Goal: Book appointment/travel/reservation

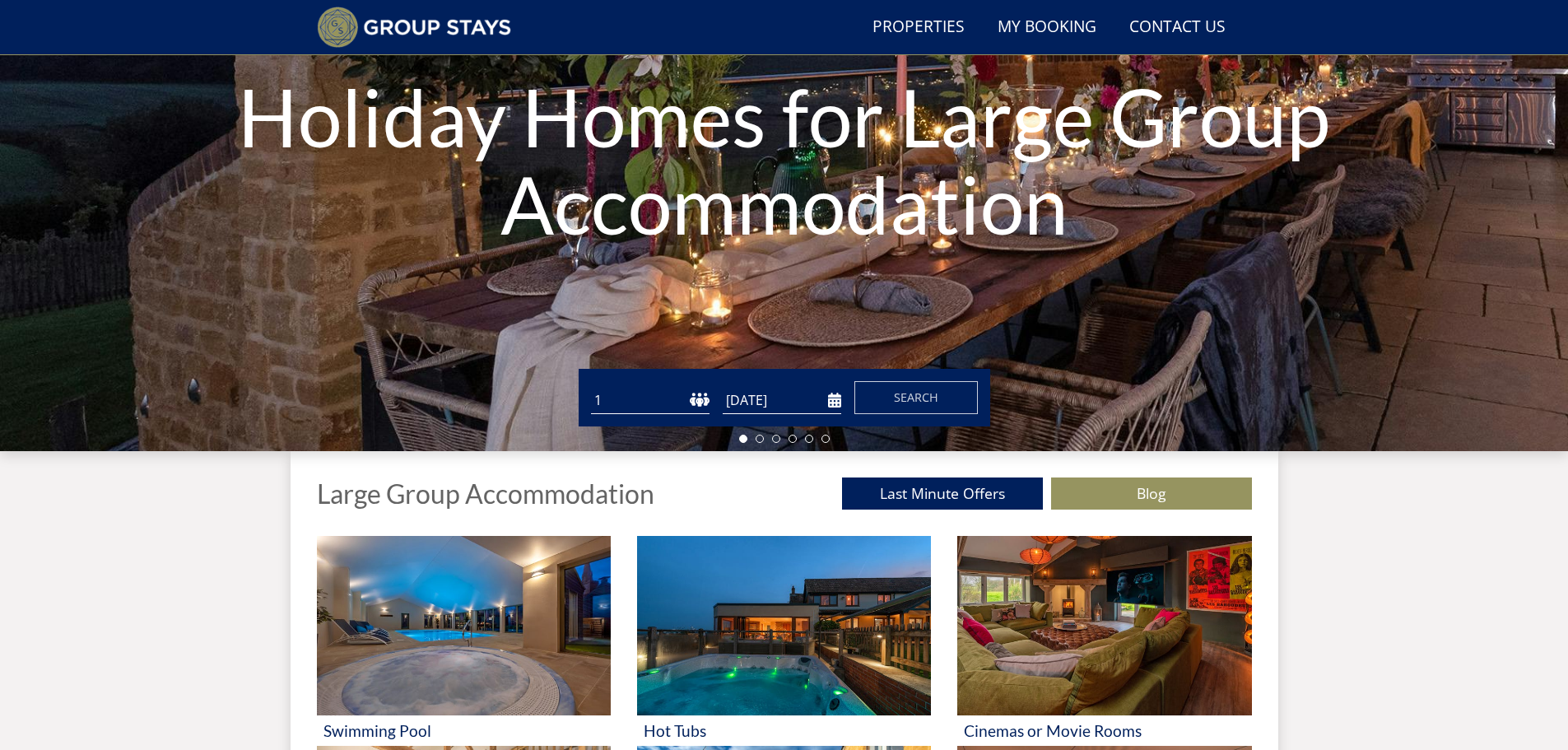
scroll to position [290, 0]
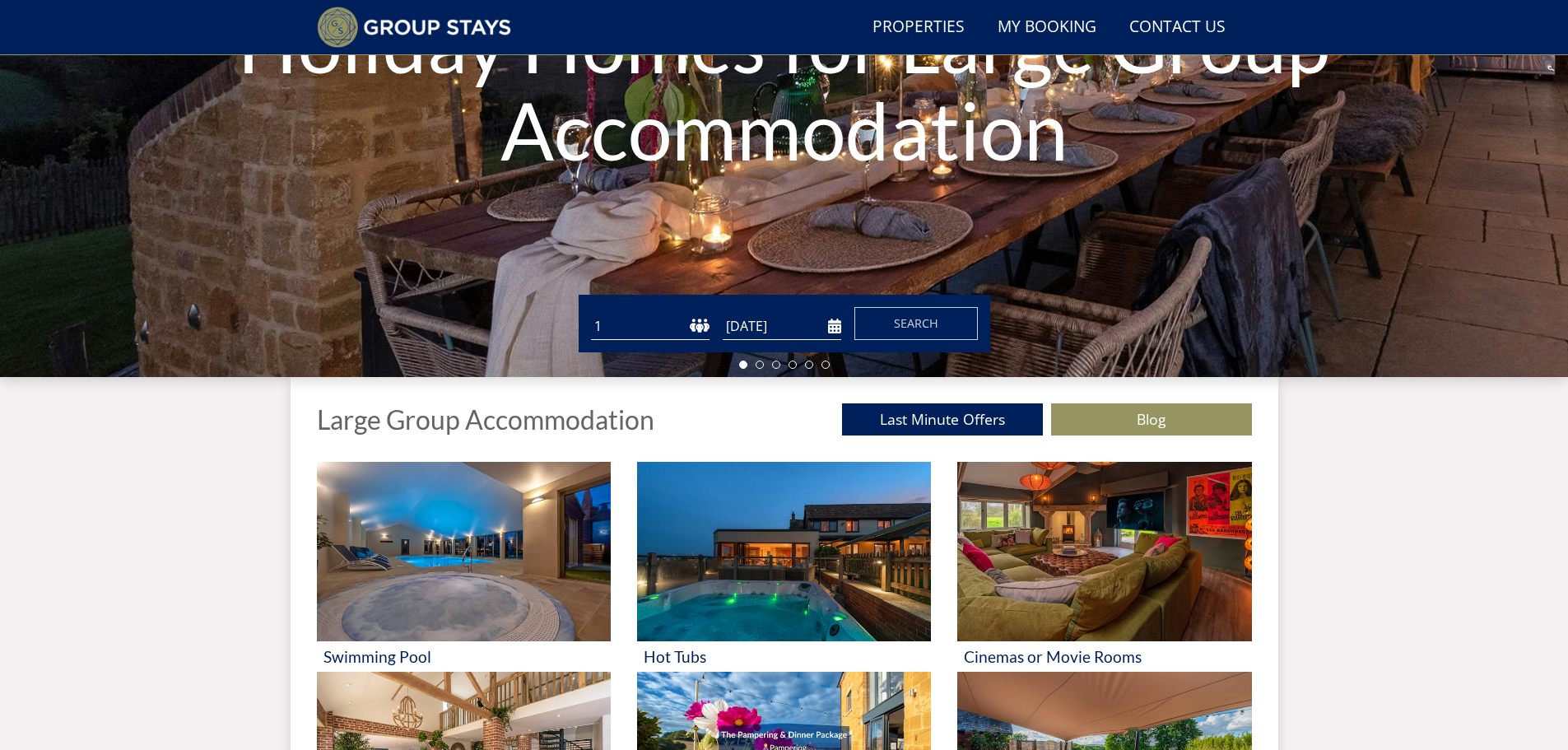
click at [685, 326] on select "1 2 3 4 5 6 7 8 9 10 11 12 13 14 15 16 17 18 19 20 21 22 23 24 25 26 27 28 29 3…" at bounding box center [651, 327] width 118 height 27
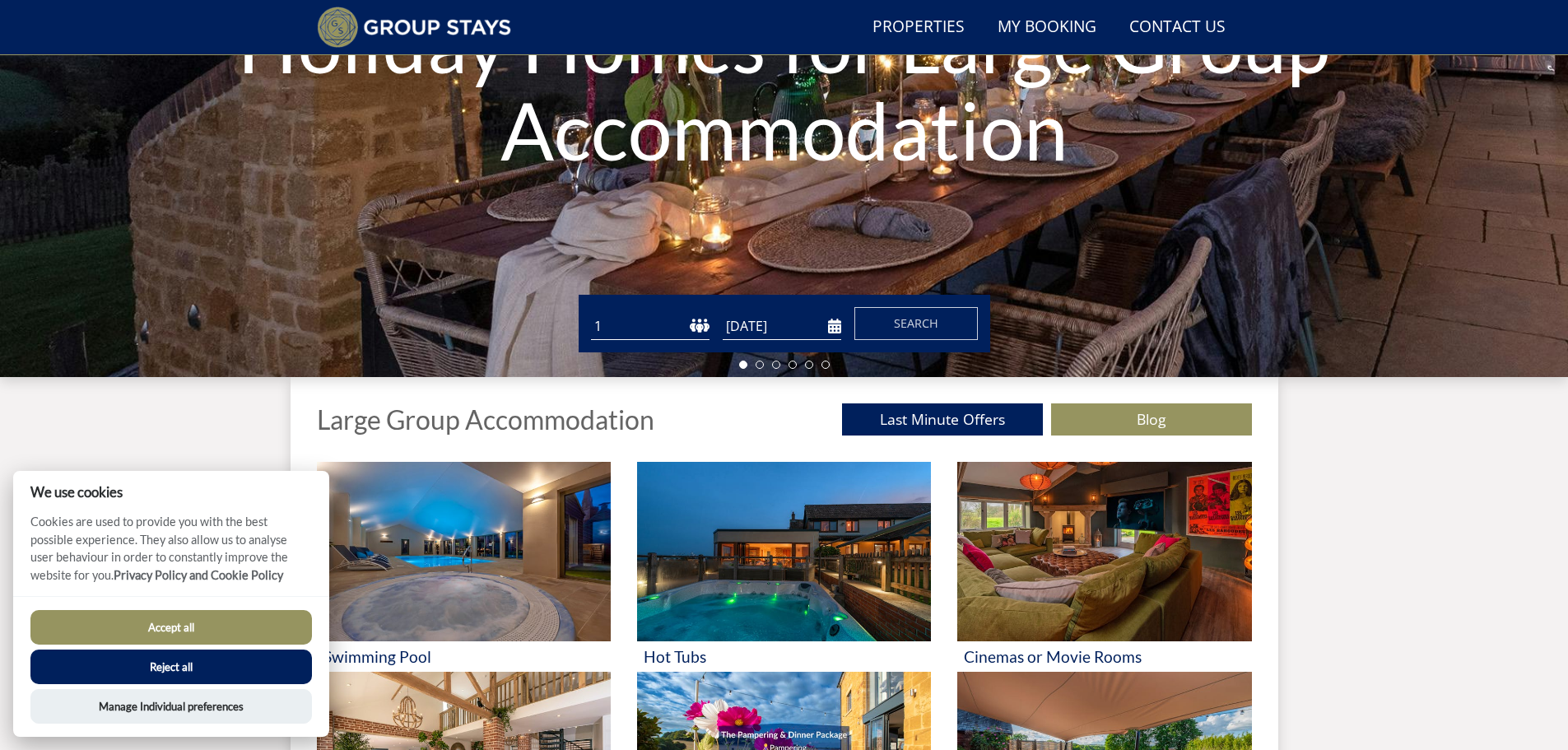
click at [618, 322] on select "1 2 3 4 5 6 7 8 9 10 11 12 13 14 15 16 17 18 19 20 21 22 23 24 25 26 27 28 29 3…" at bounding box center [651, 327] width 118 height 27
select select "12"
click at [592, 313] on select "1 2 3 4 5 6 7 8 9 10 11 12 13 14 15 16 17 18 19 20 21 22 23 24 25 26 27 28 29 3…" at bounding box center [651, 327] width 118 height 27
click at [834, 327] on input "[DATE]" at bounding box center [782, 327] width 118 height 27
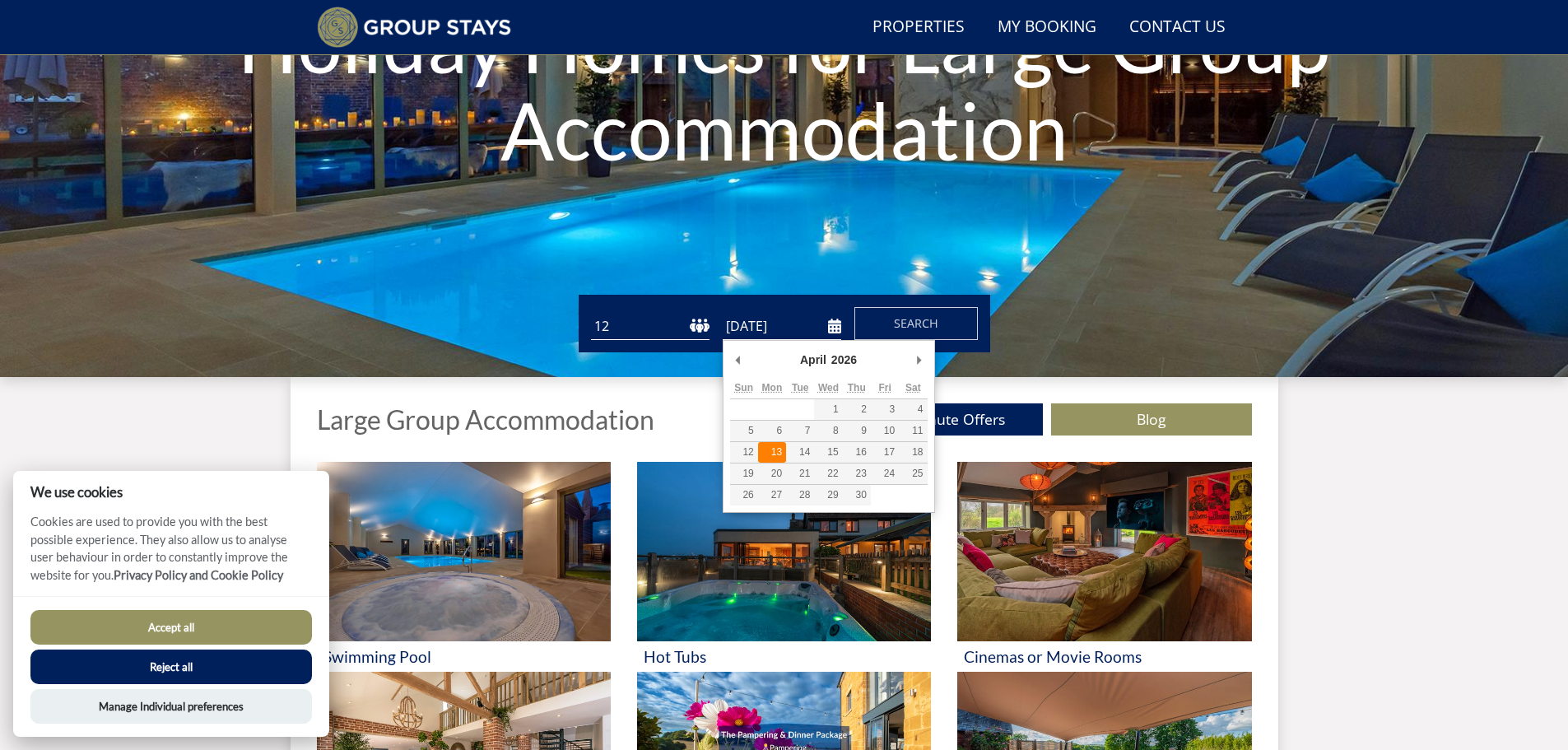
type input "[DATE]"
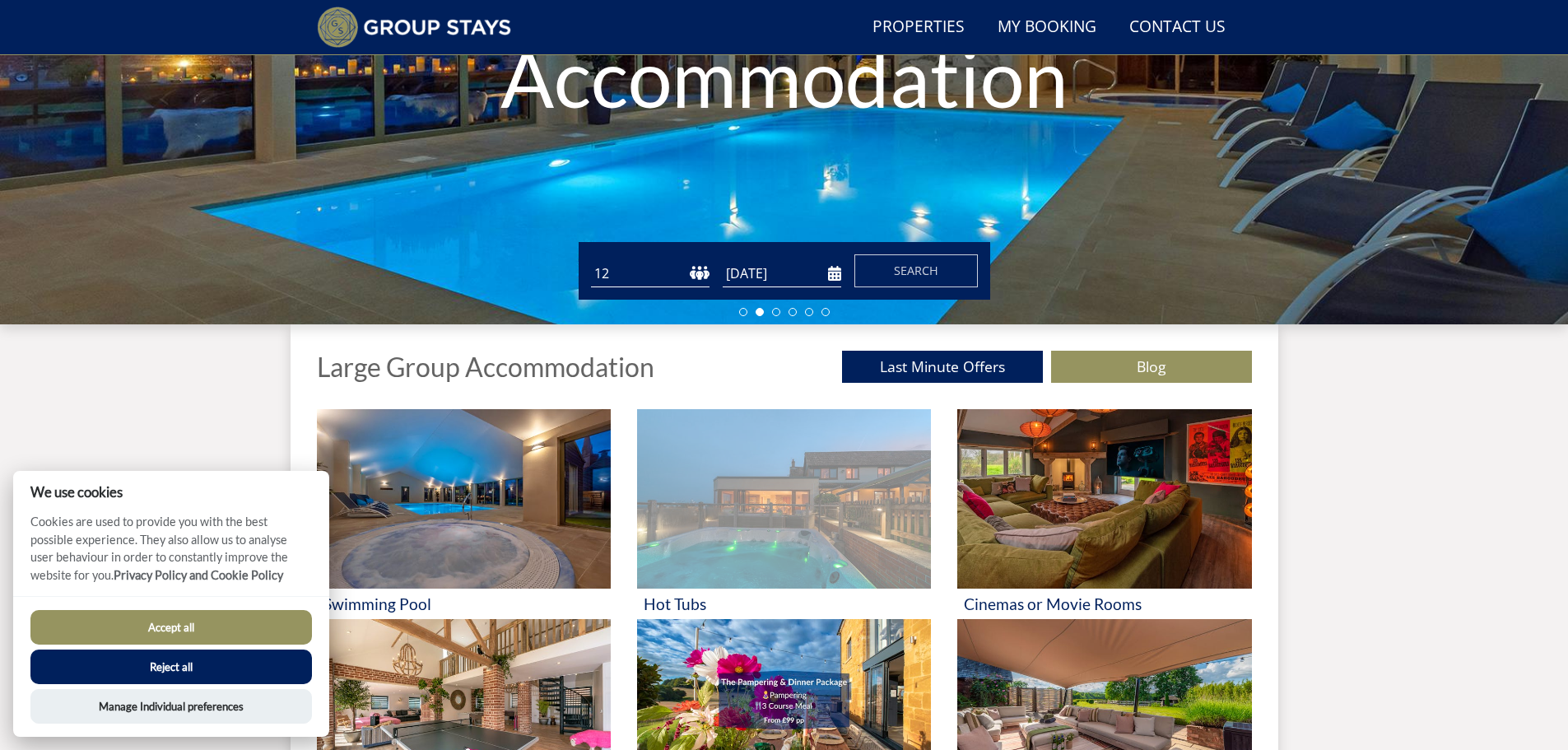
scroll to position [373, 0]
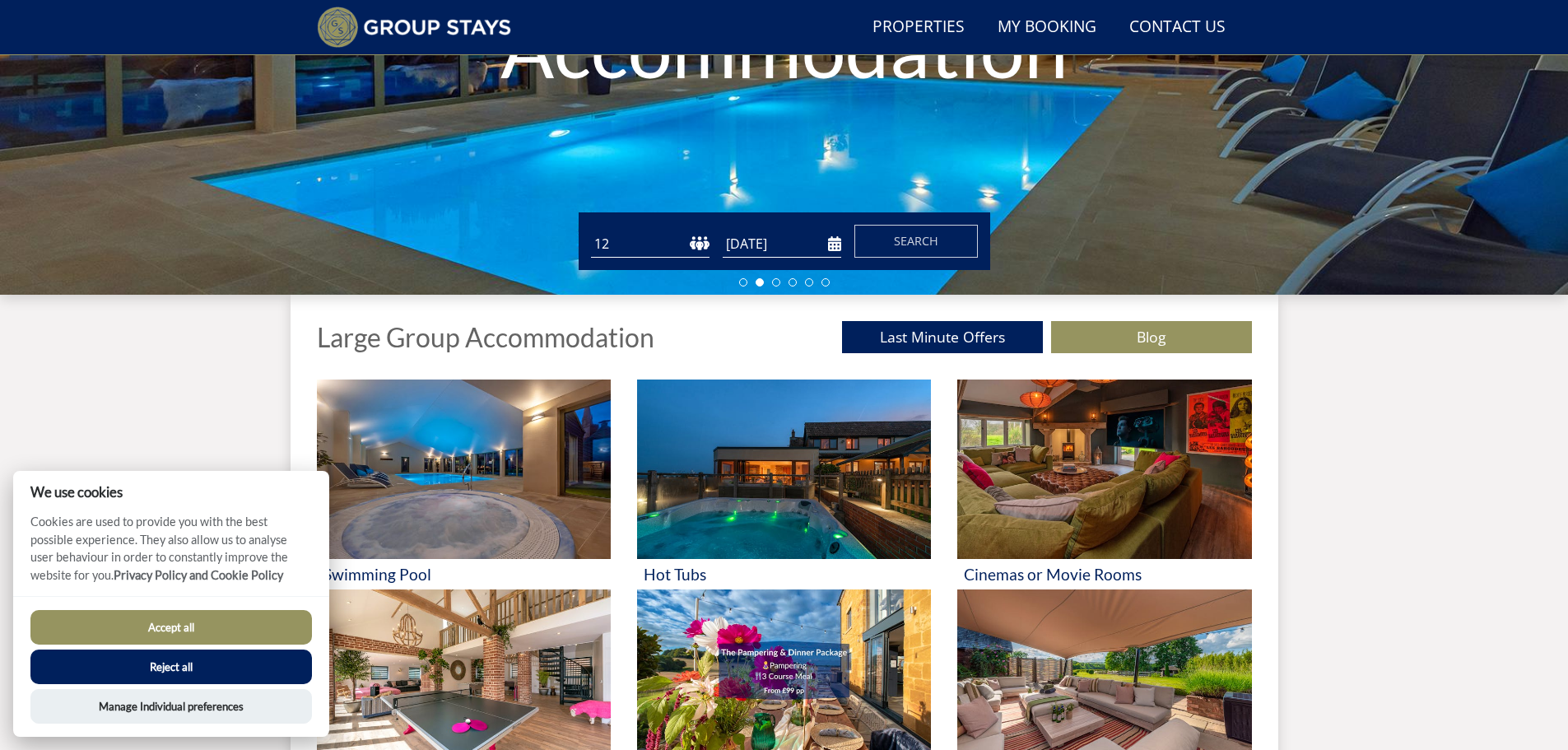
click at [179, 661] on button "Reject all" at bounding box center [170, 667] width 281 height 35
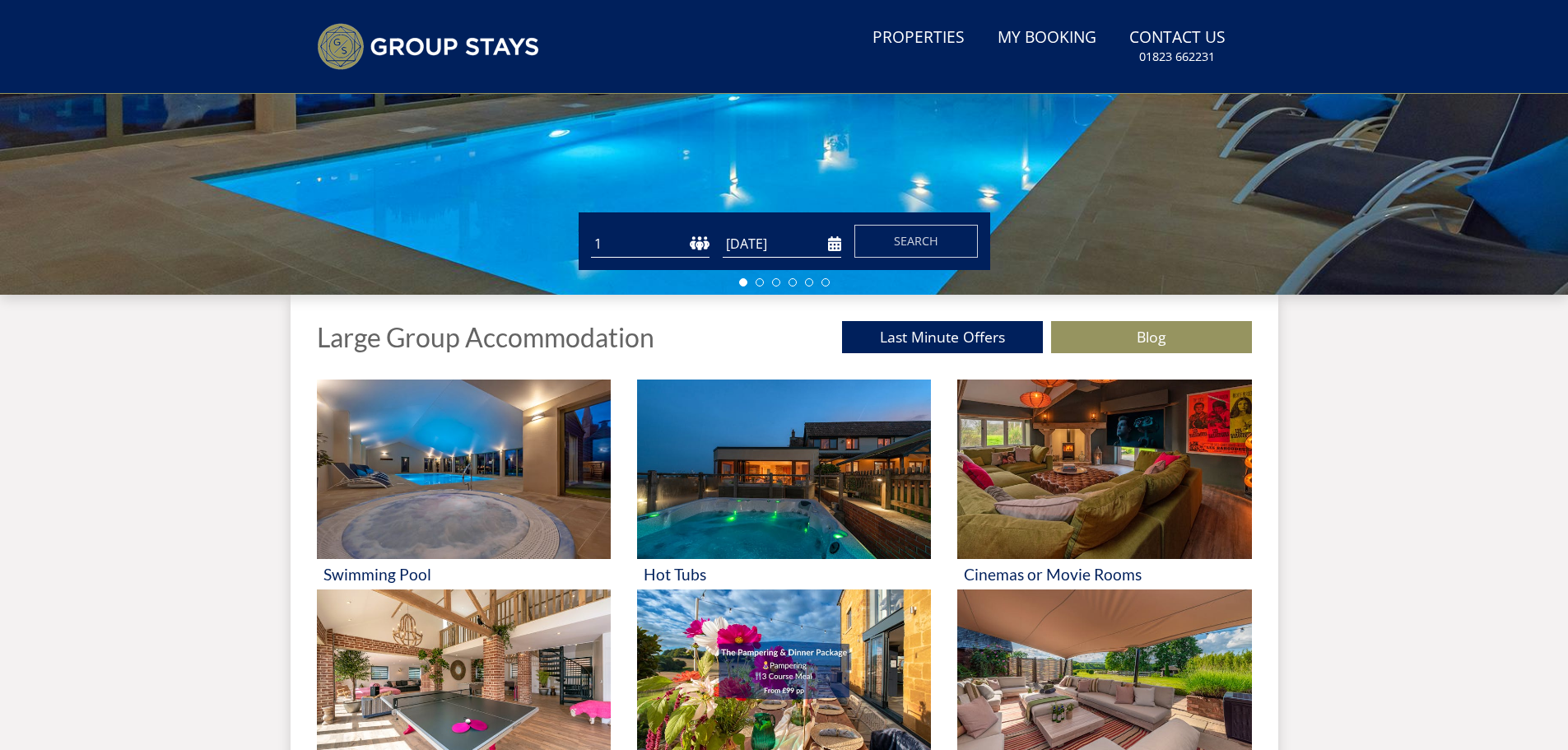
click at [657, 239] on select "1 2 3 4 5 6 7 8 9 10 11 12 13 14 15 16 17 18 19 20 21 22 23 24 25 26 27 28 29 3…" at bounding box center [651, 244] width 118 height 27
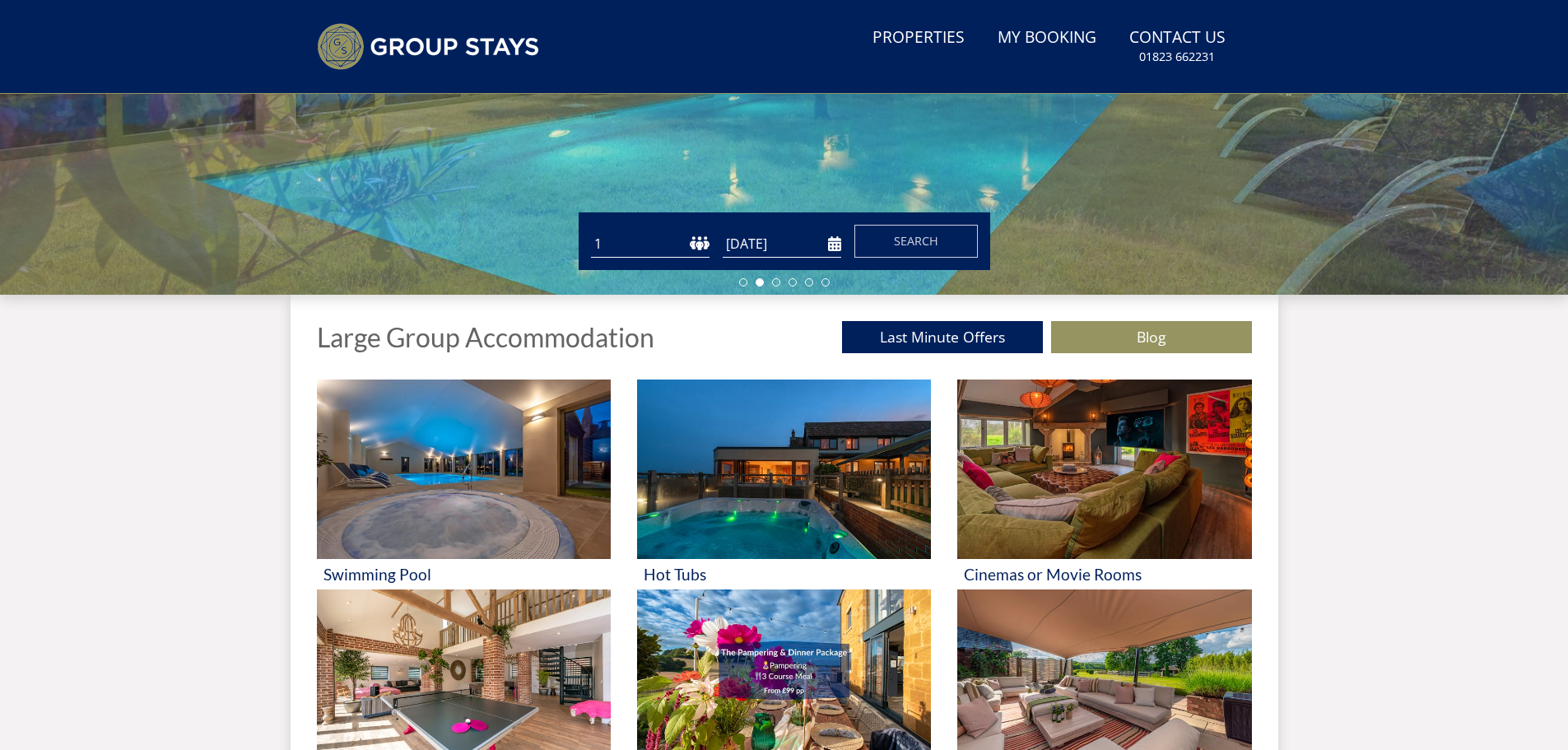
select select "12"
click at [592, 230] on select "1 2 3 4 5 6 7 8 9 10 11 12 13 14 15 16 17 18 19 20 21 22 23 24 25 26 27 28 29 3…" at bounding box center [651, 244] width 118 height 27
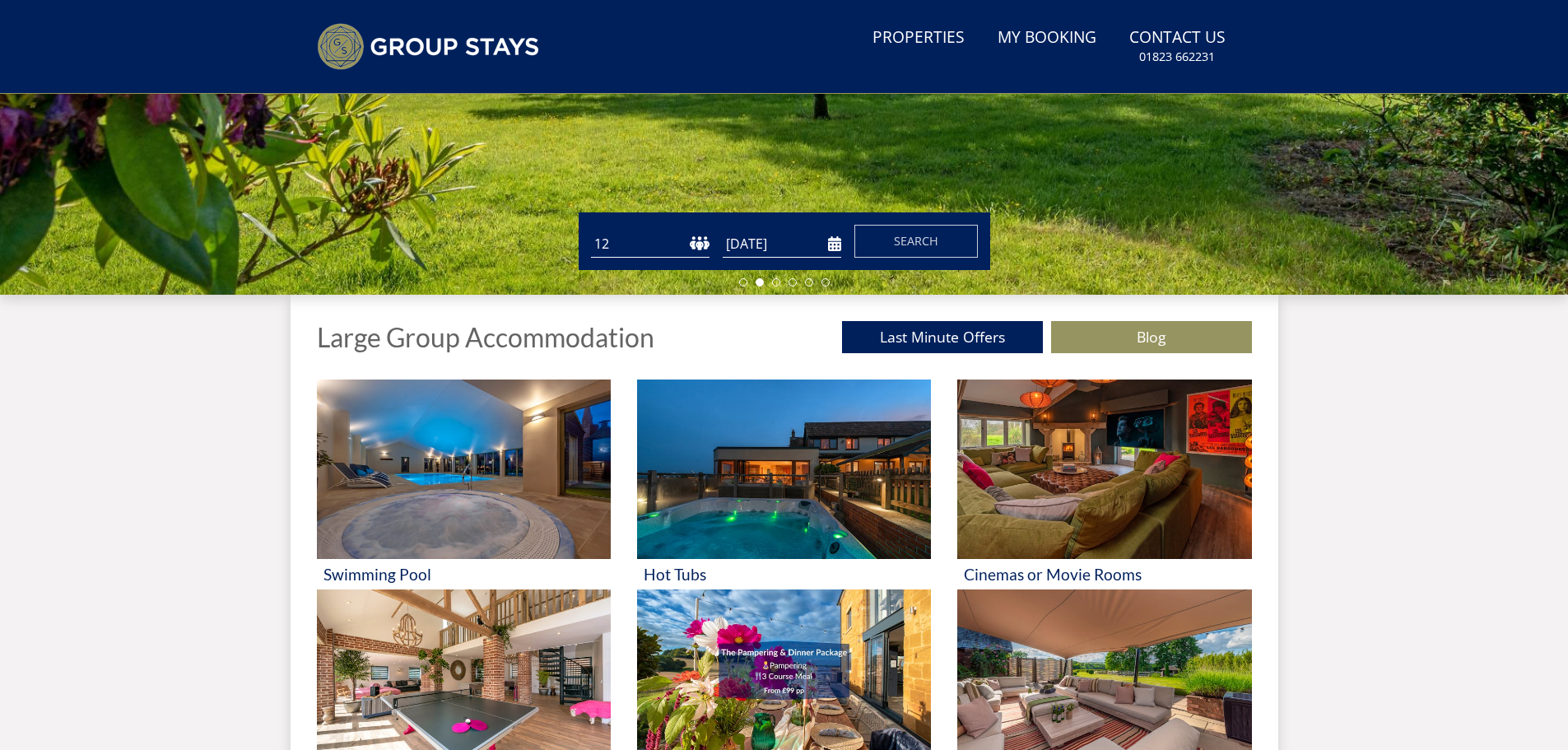
click at [799, 245] on input "[DATE]" at bounding box center [782, 244] width 118 height 27
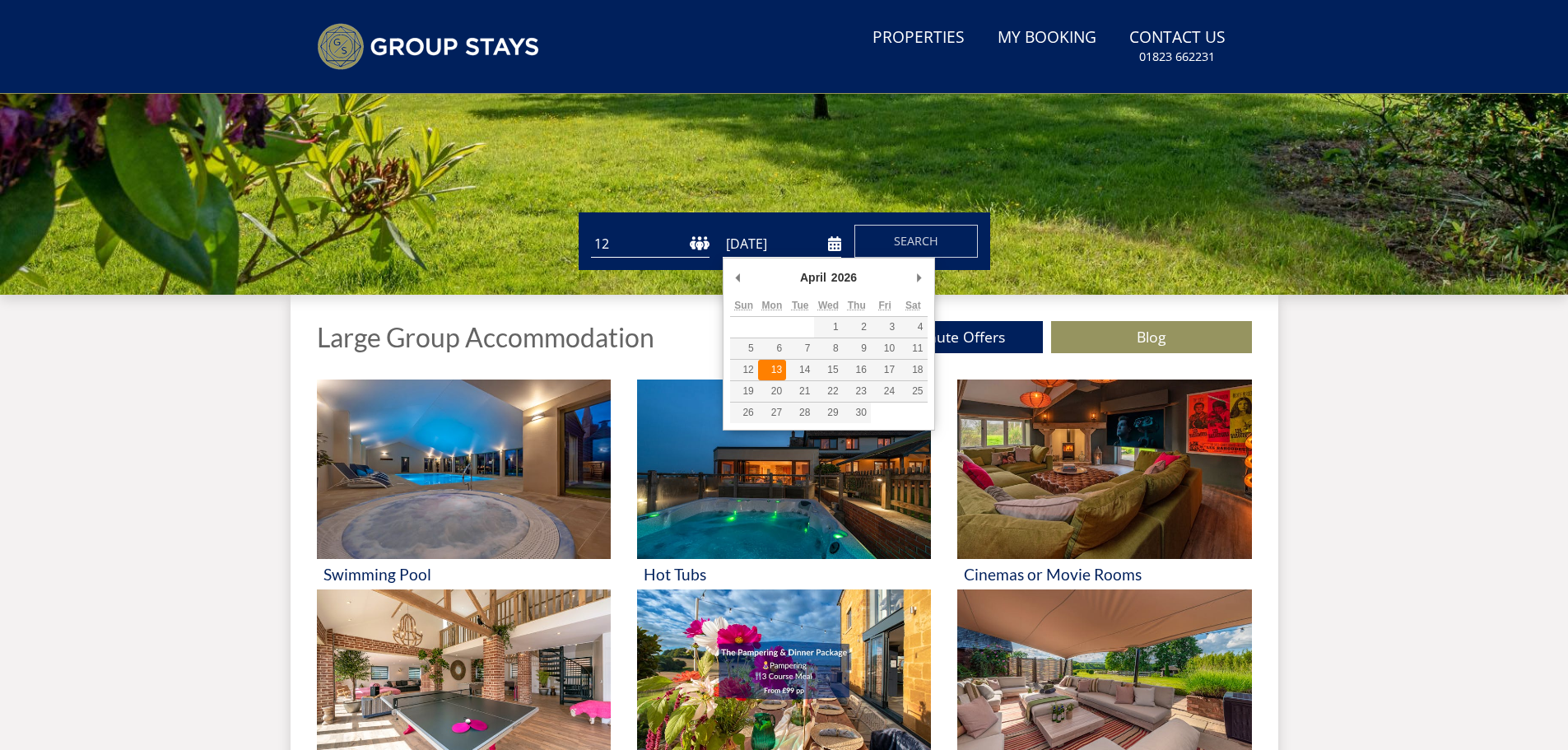
type input "[DATE]"
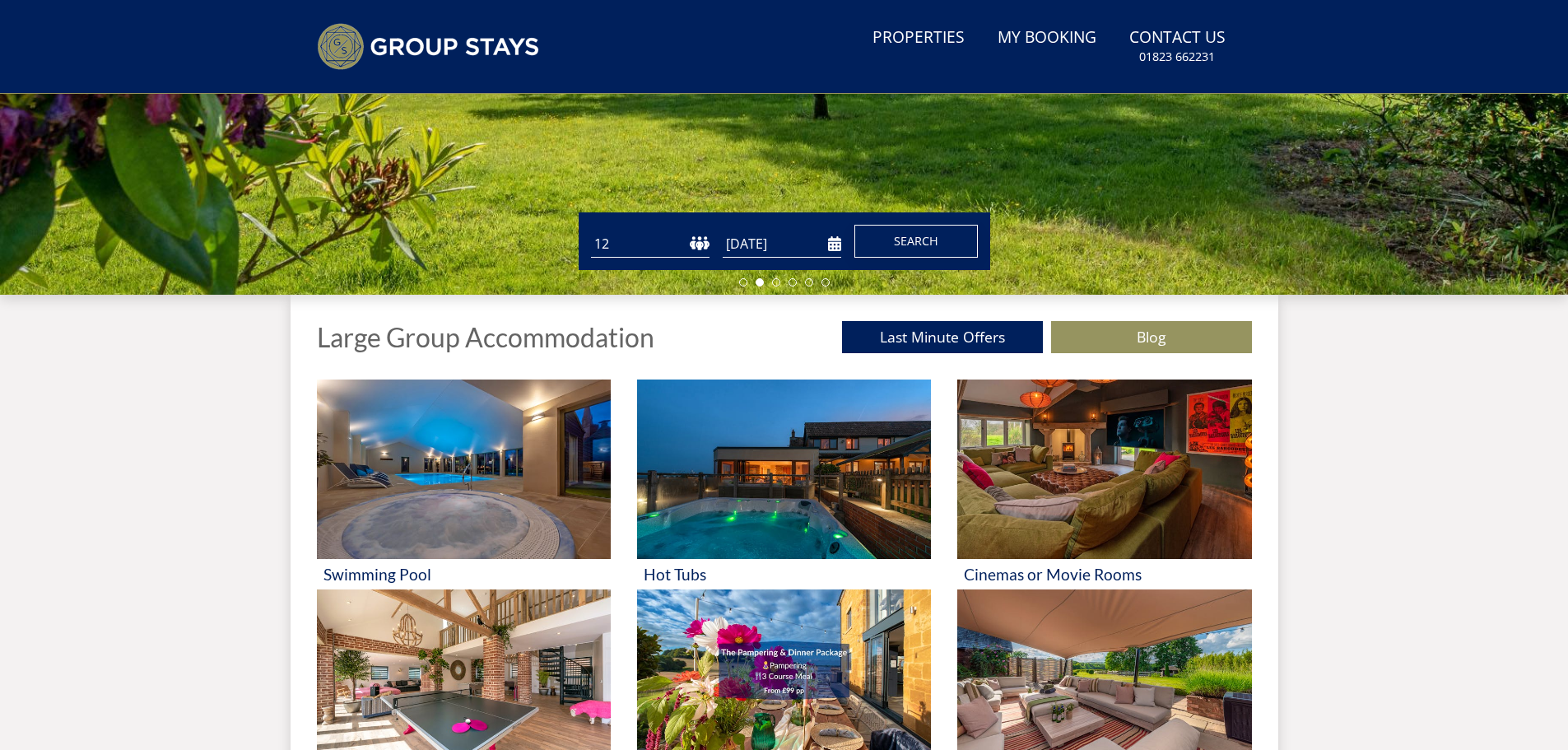
click at [885, 243] on button "Search" at bounding box center [916, 241] width 124 height 33
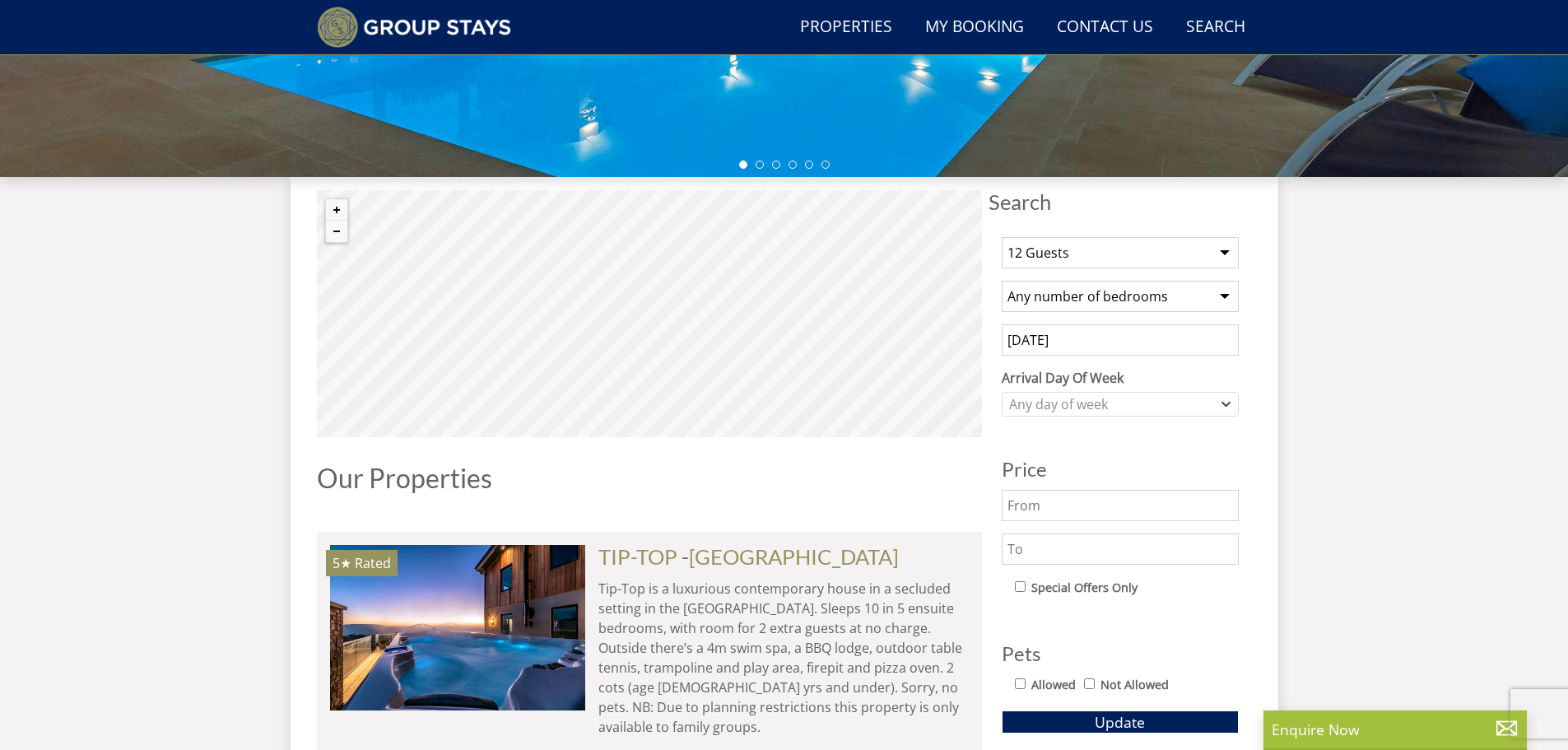
scroll to position [553, 0]
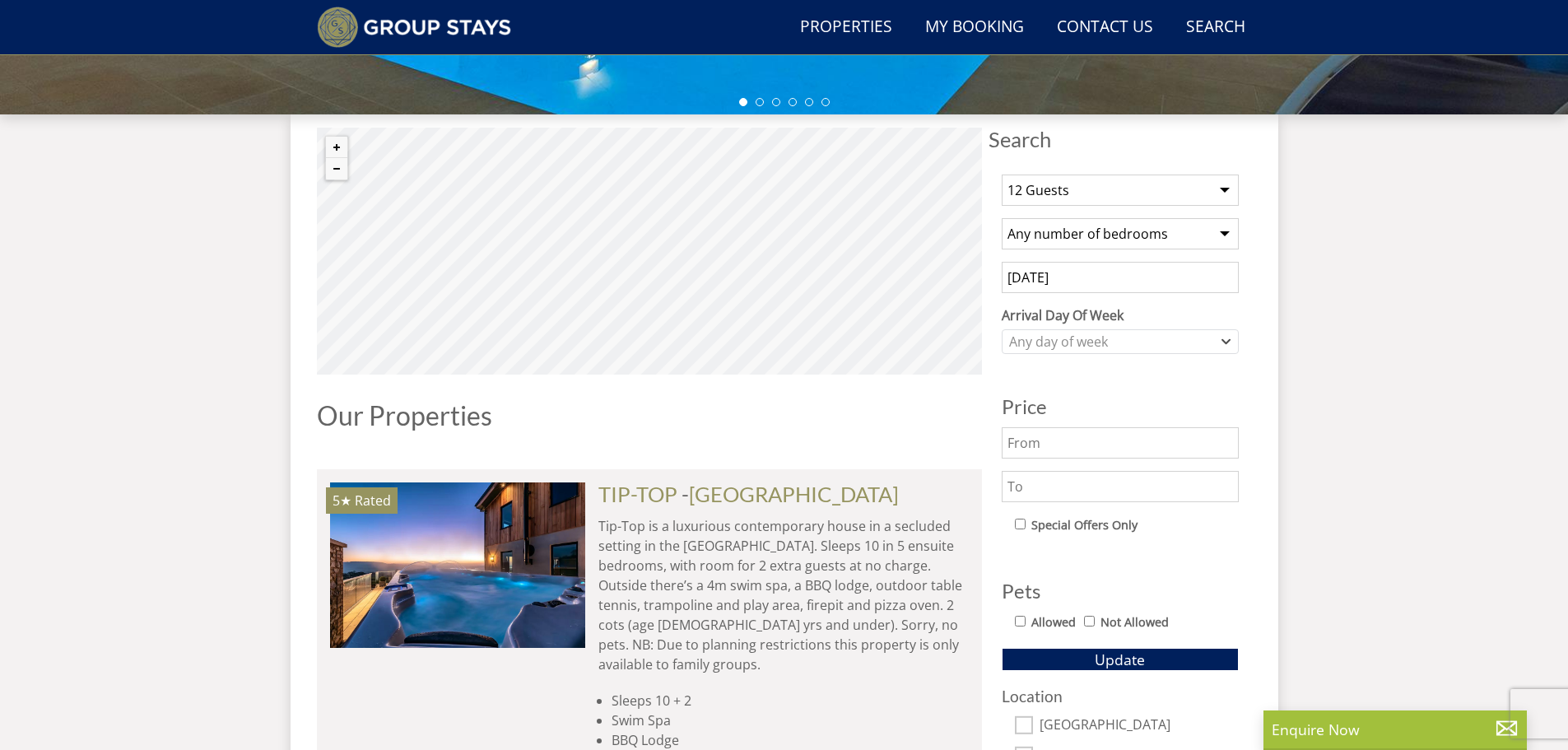
click at [1026, 238] on select "Any number of bedrooms 3 Bedrooms 4 Bedrooms 5 Bedrooms 6 Bedrooms 7 Bedrooms 8…" at bounding box center [1120, 234] width 238 height 31
select select "6"
click at [1002, 218] on select "Any number of bedrooms 3 Bedrooms 4 Bedrooms 5 Bedrooms 6 Bedrooms 7 Bedrooms 8…" at bounding box center [1120, 234] width 238 height 31
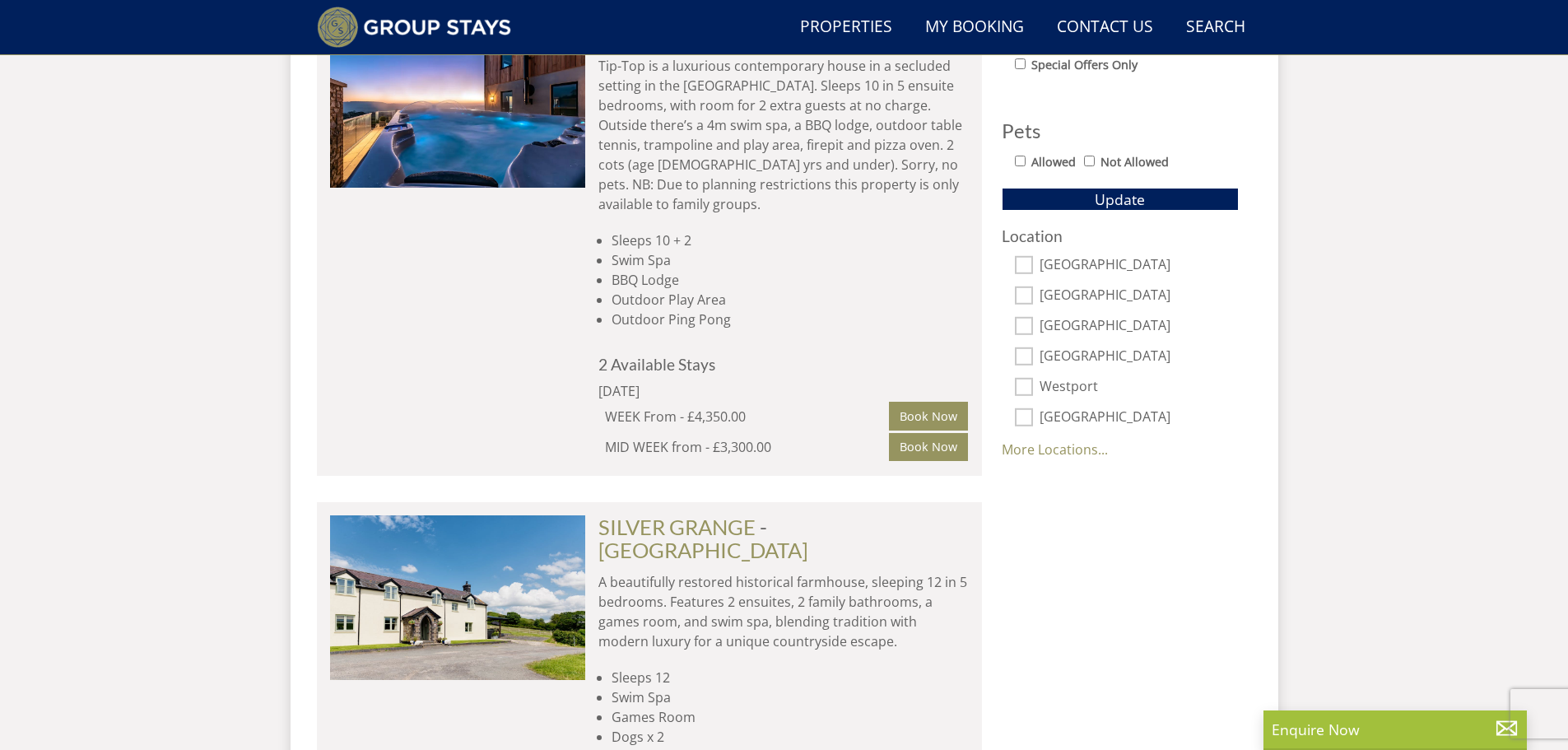
scroll to position [1048, 0]
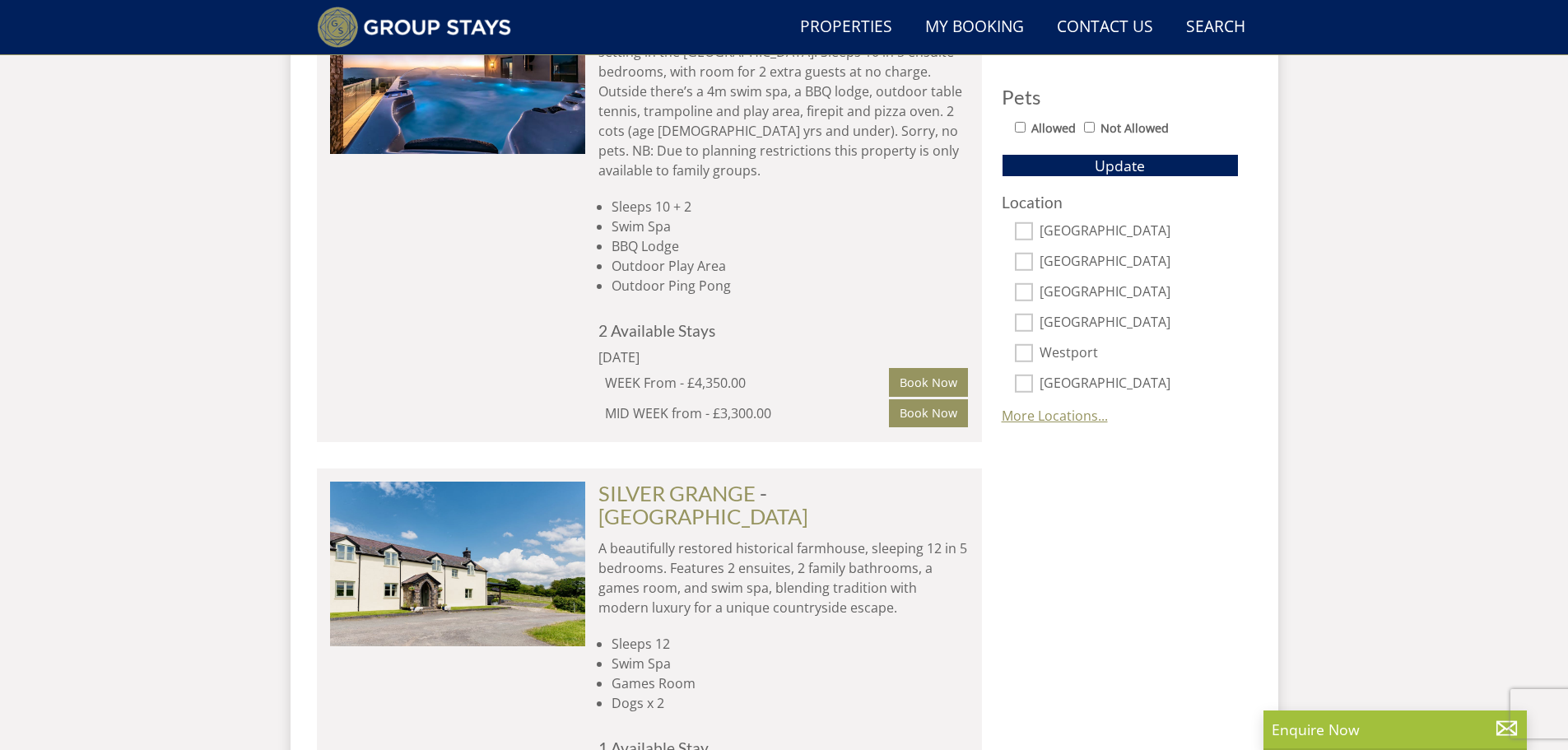
click at [1023, 415] on link "More Locations..." at bounding box center [1055, 416] width 106 height 18
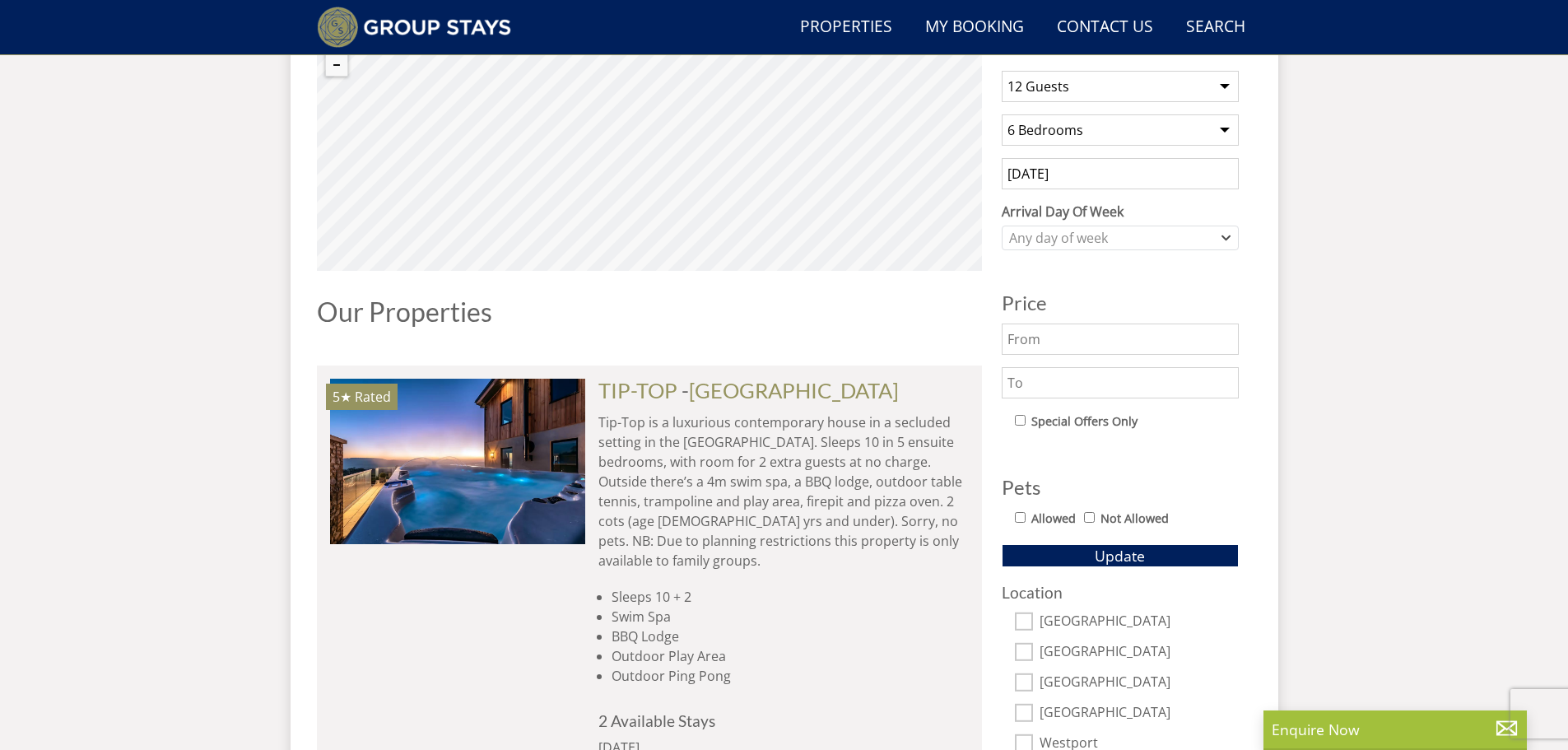
scroll to position [635, 0]
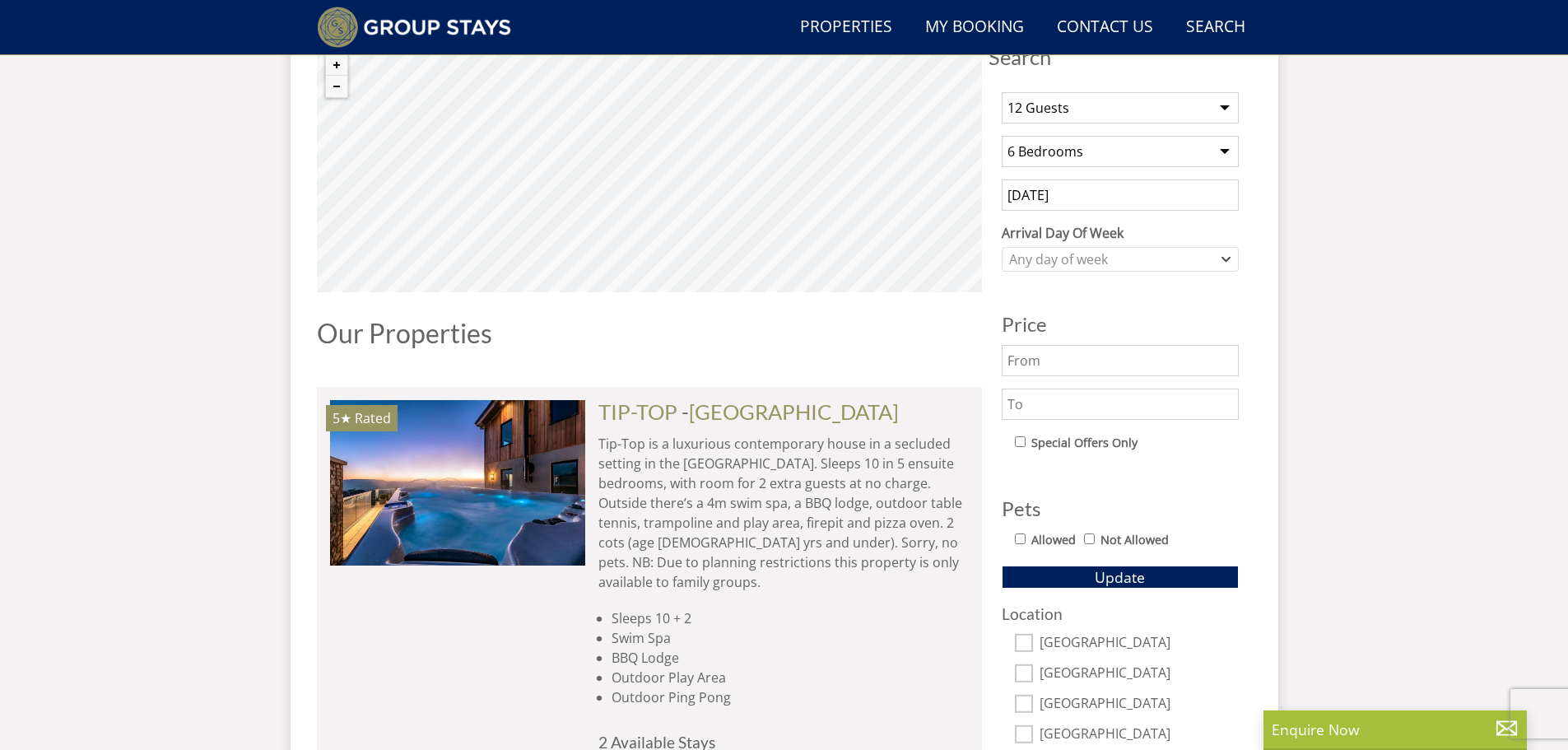
drag, startPoint x: 197, startPoint y: 367, endPoint x: 166, endPoint y: 472, distance: 109.5
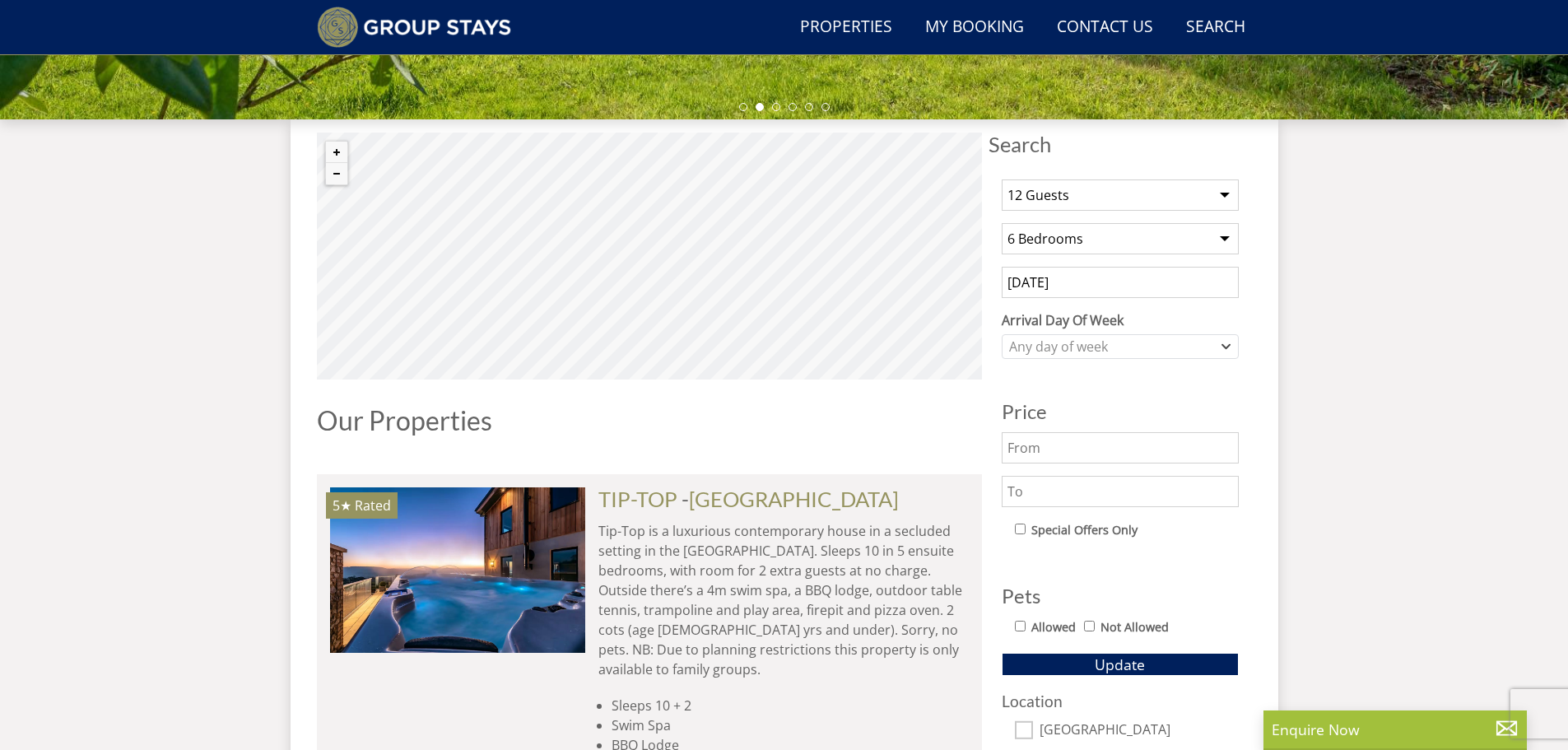
scroll to position [464, 0]
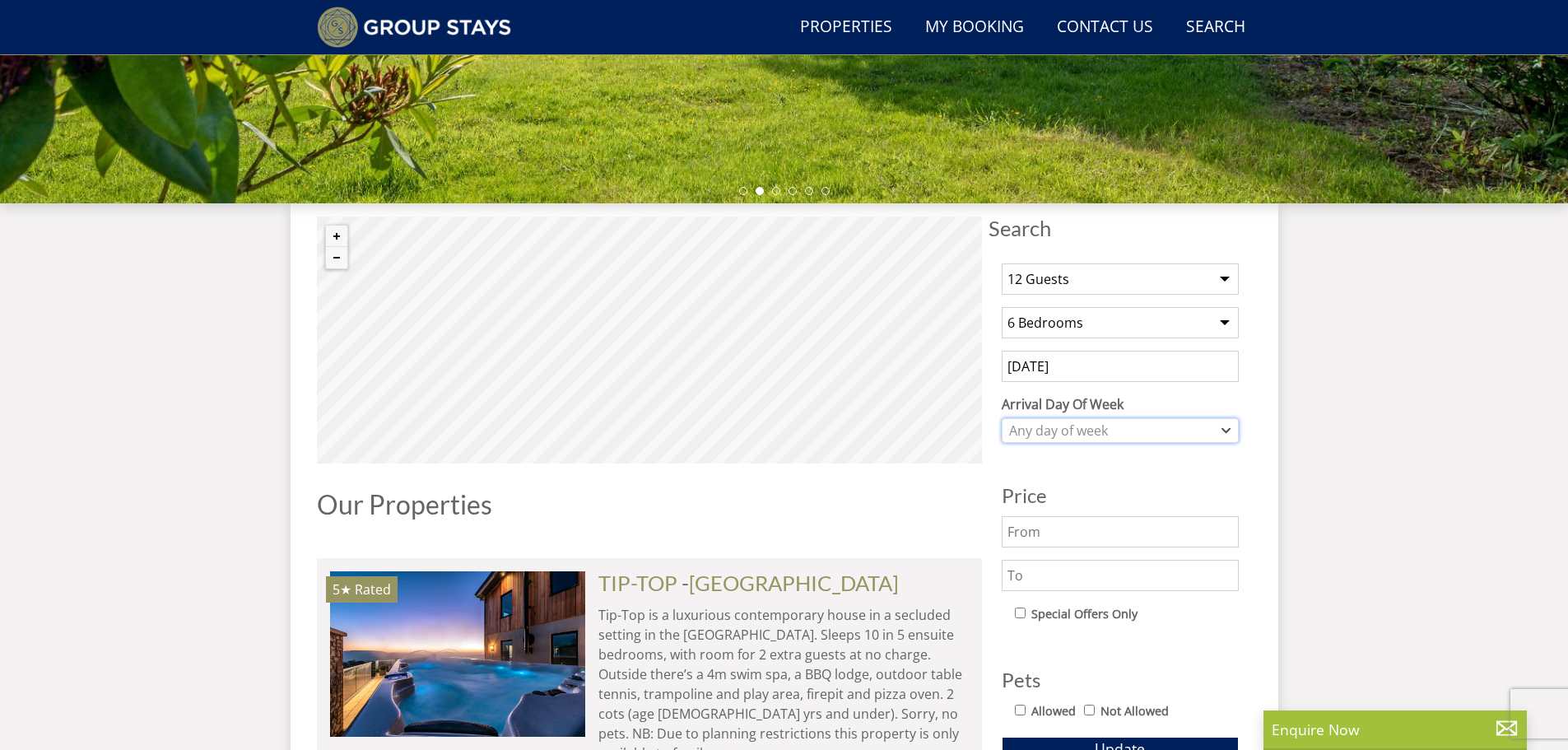
click at [1027, 430] on div "Any day of week" at bounding box center [1112, 431] width 213 height 18
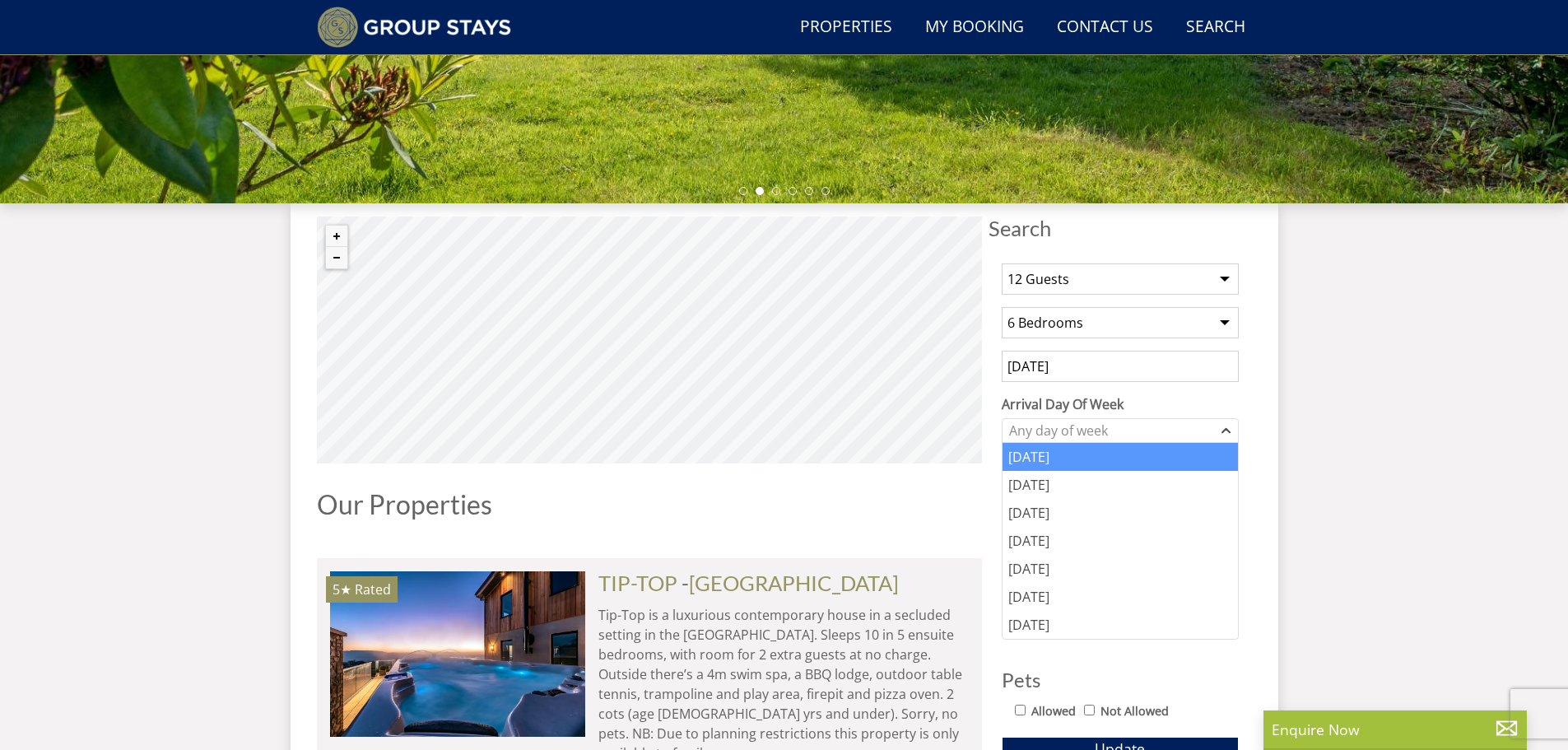
click at [1038, 453] on div "[DATE]" at bounding box center [1120, 457] width 236 height 28
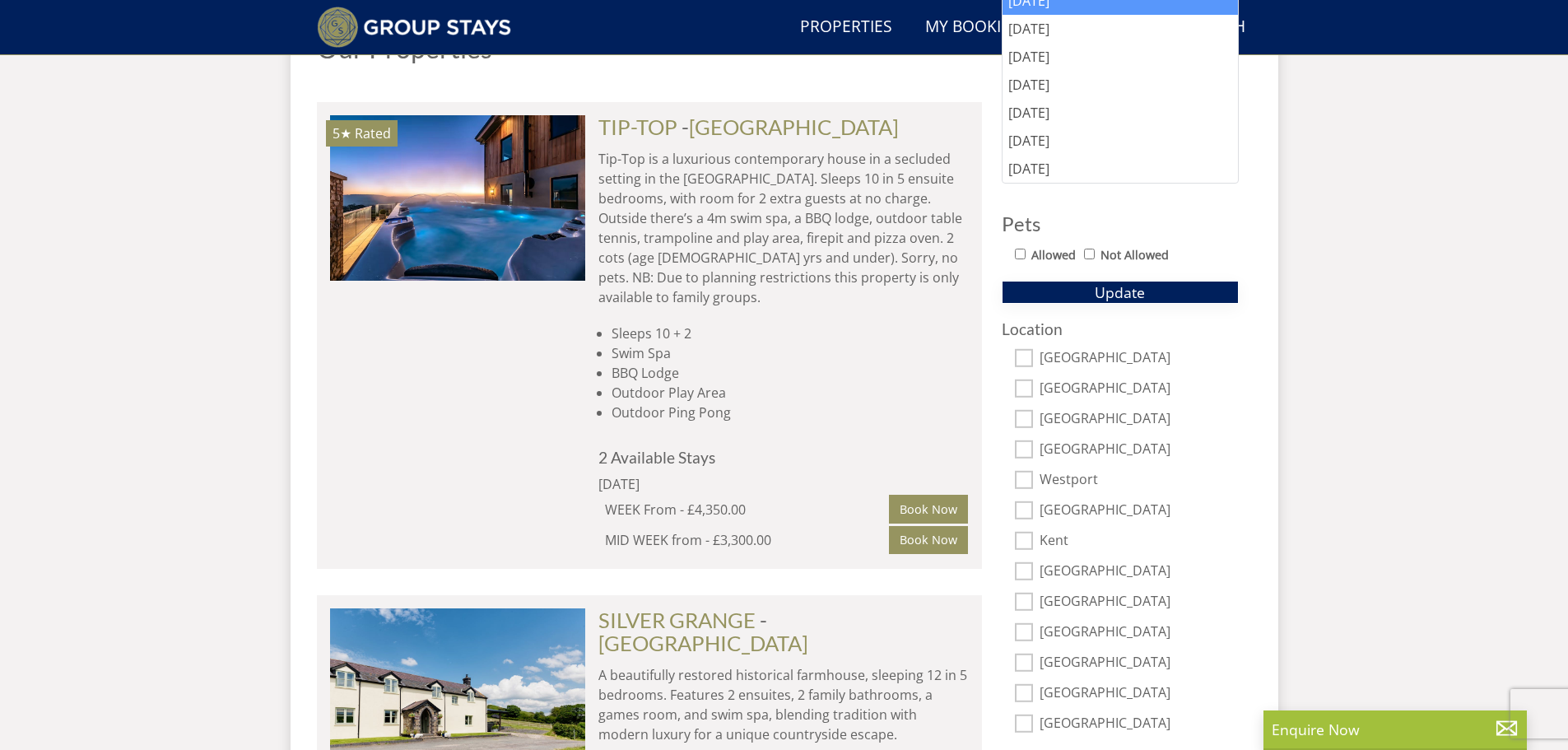
scroll to position [958, 0]
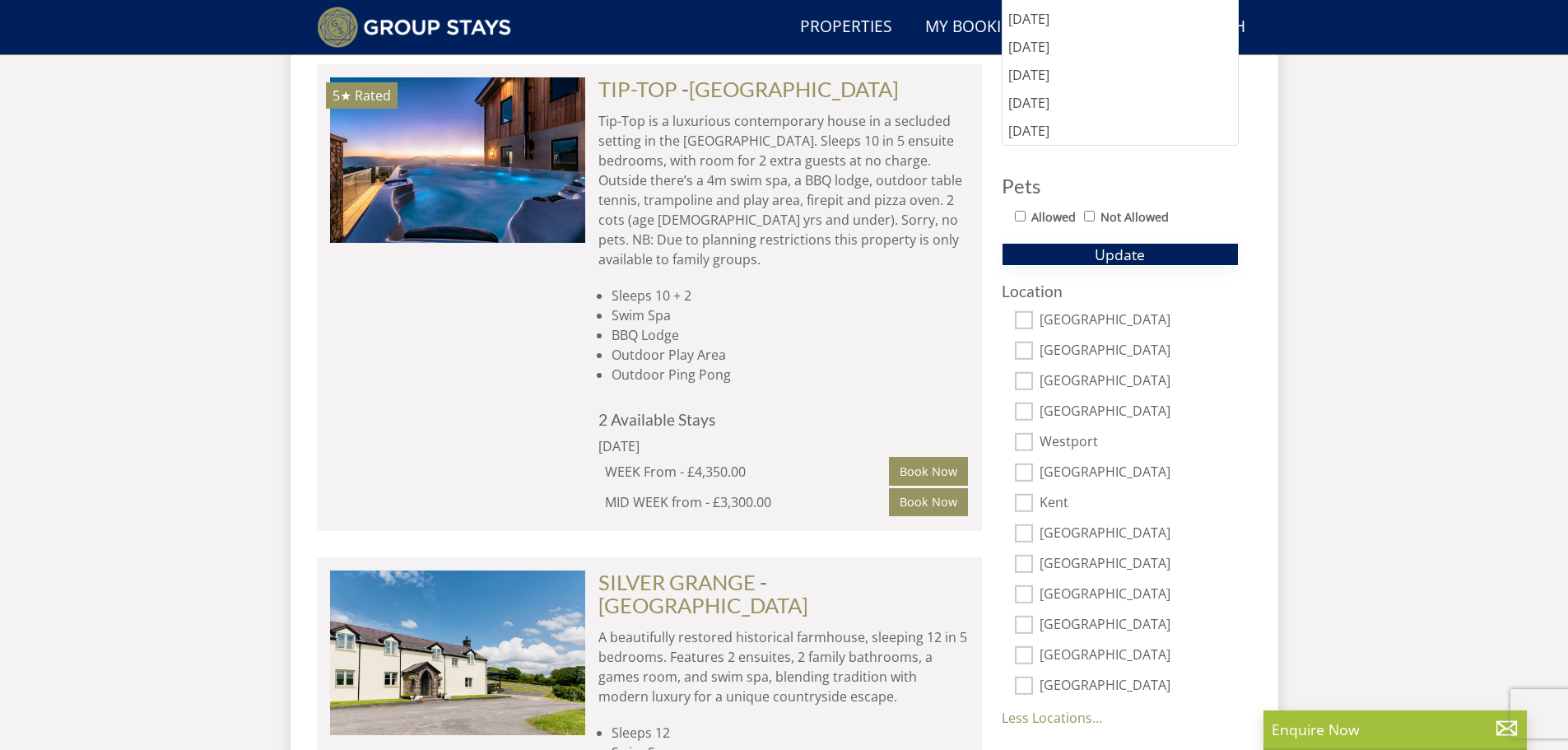
click at [1115, 253] on span "Update" at bounding box center [1119, 255] width 50 height 20
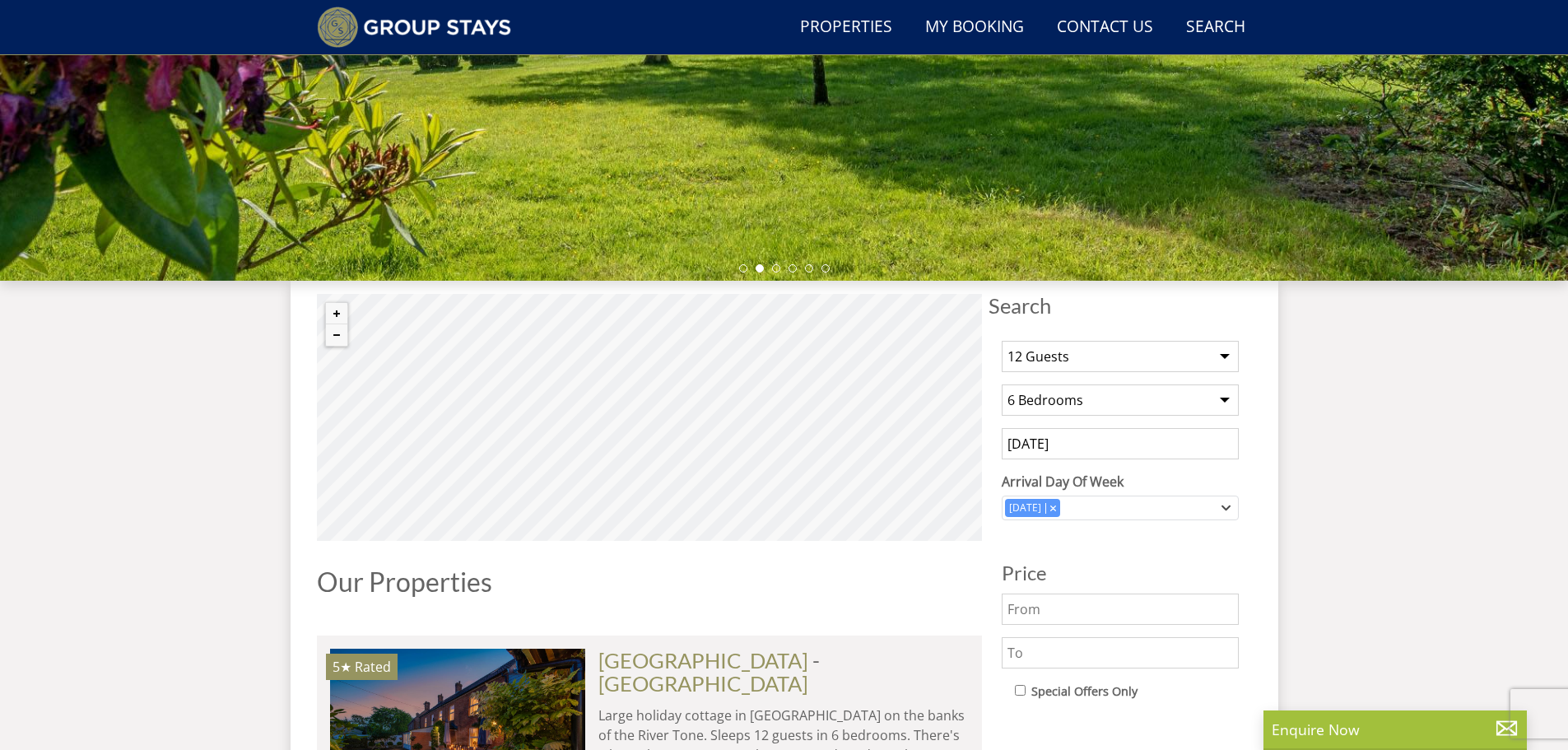
scroll to position [382, 0]
